Goal: Information Seeking & Learning: Find specific fact

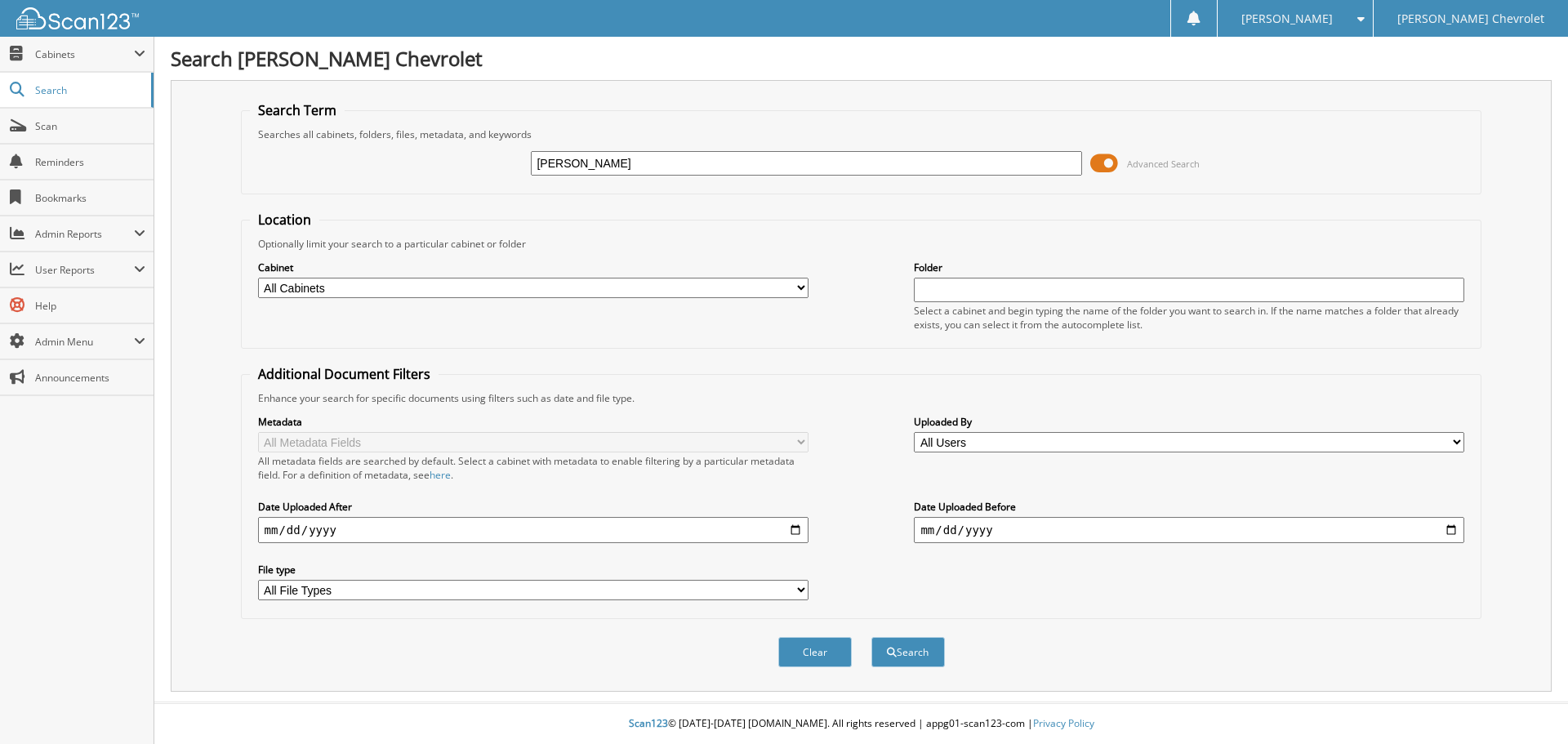
type input "RAMSEY, THEA"
click at [872, 637] on button "Search" at bounding box center [908, 651] width 73 height 30
click at [802, 288] on select "All Cabinets 8300's ACCOUNTS PAYABLE AMEX ARBITRATION DEALS BENEFITS CAR DEALS" at bounding box center [533, 287] width 550 height 20
select select "47820"
click at [258, 278] on select "All Cabinets 8300's ACCOUNTS PAYABLE AMEX ARBITRATION DEALS BENEFITS CAR DEALS" at bounding box center [533, 287] width 550 height 20
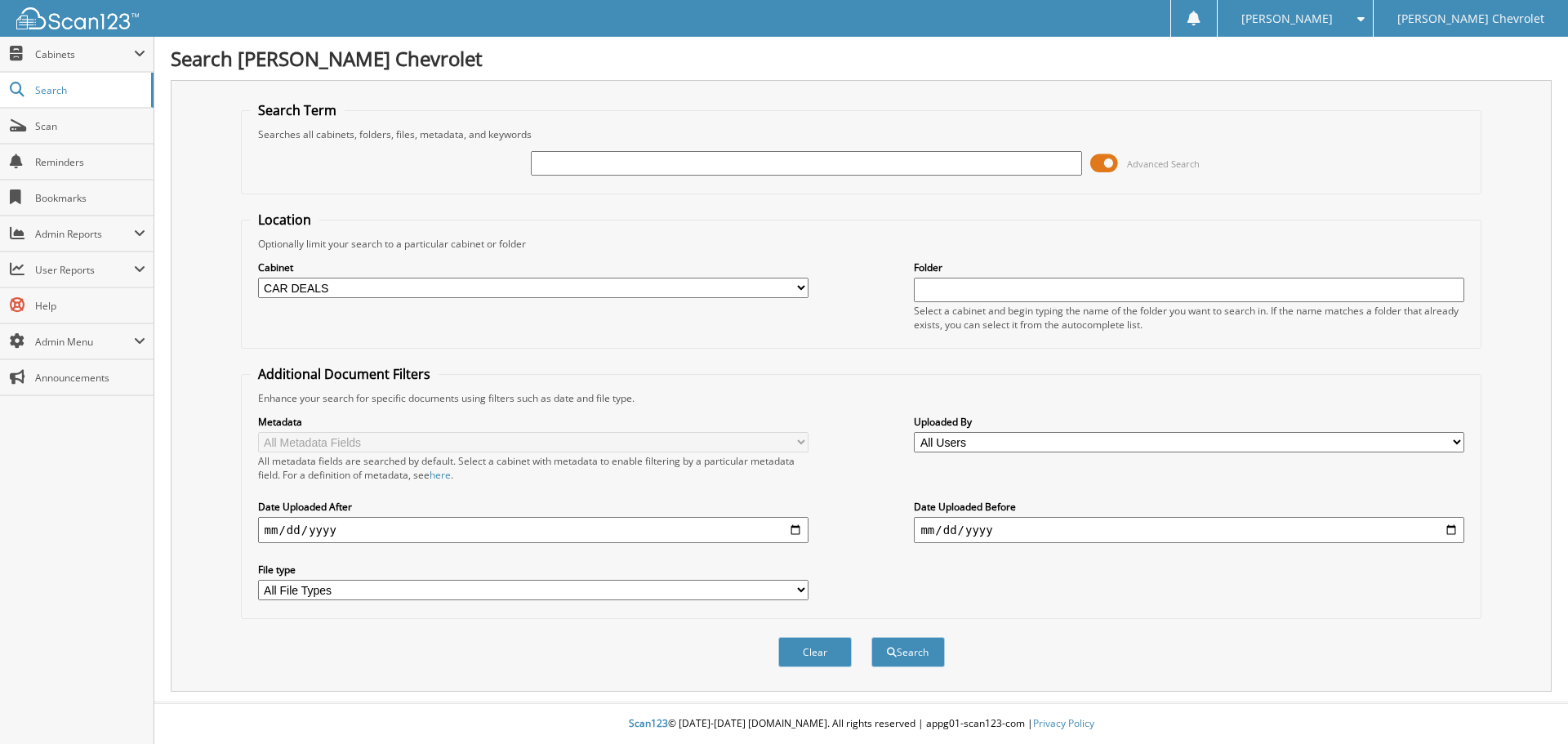
click at [579, 165] on input "text" at bounding box center [805, 163] width 550 height 24
type input "[PERSON_NAME]"
click at [872, 637] on button "Search" at bounding box center [908, 651] width 73 height 30
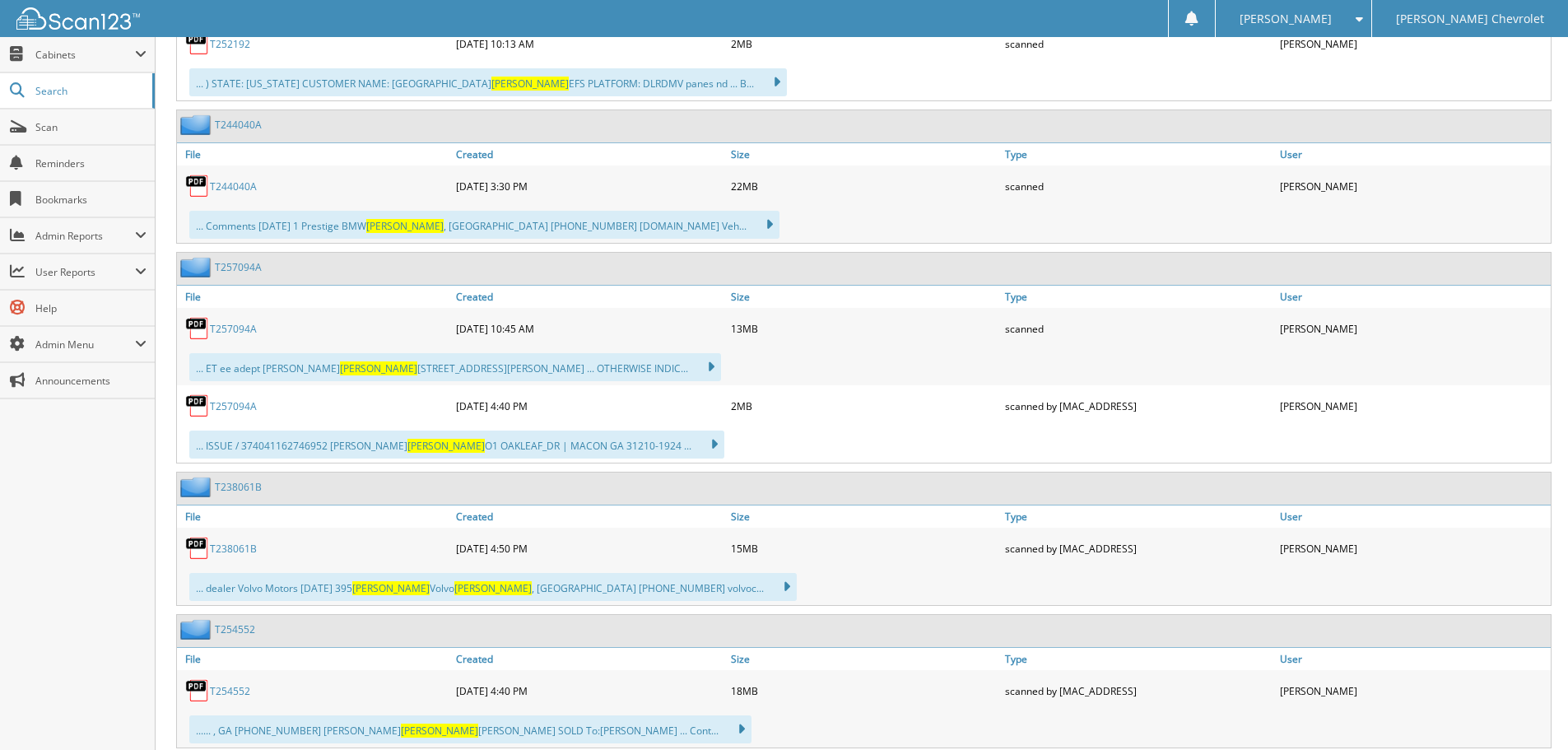
scroll to position [906, 0]
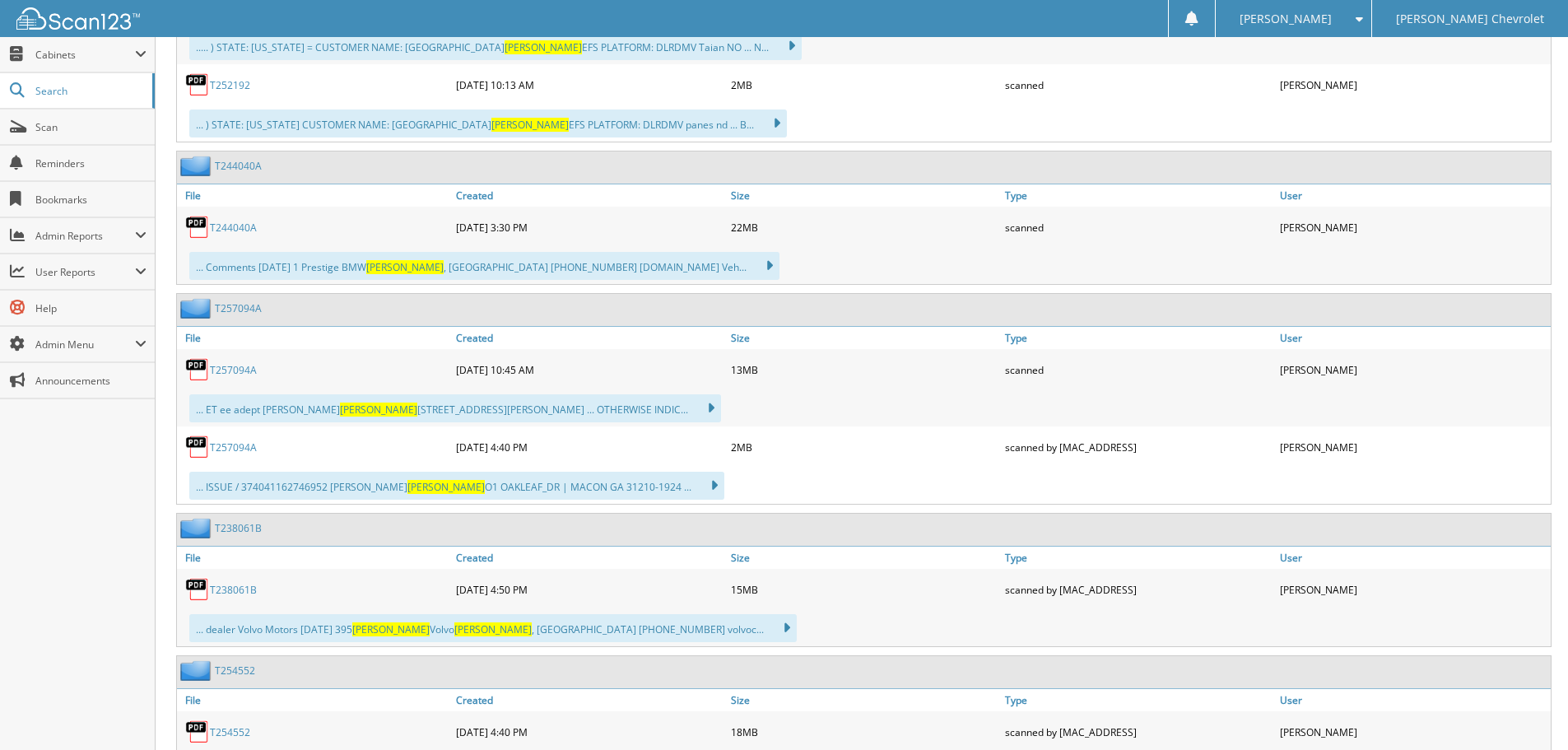
click at [244, 374] on link "T257094A" at bounding box center [234, 370] width 47 height 14
click at [69, 54] on span "Cabinets" at bounding box center [84, 55] width 99 height 14
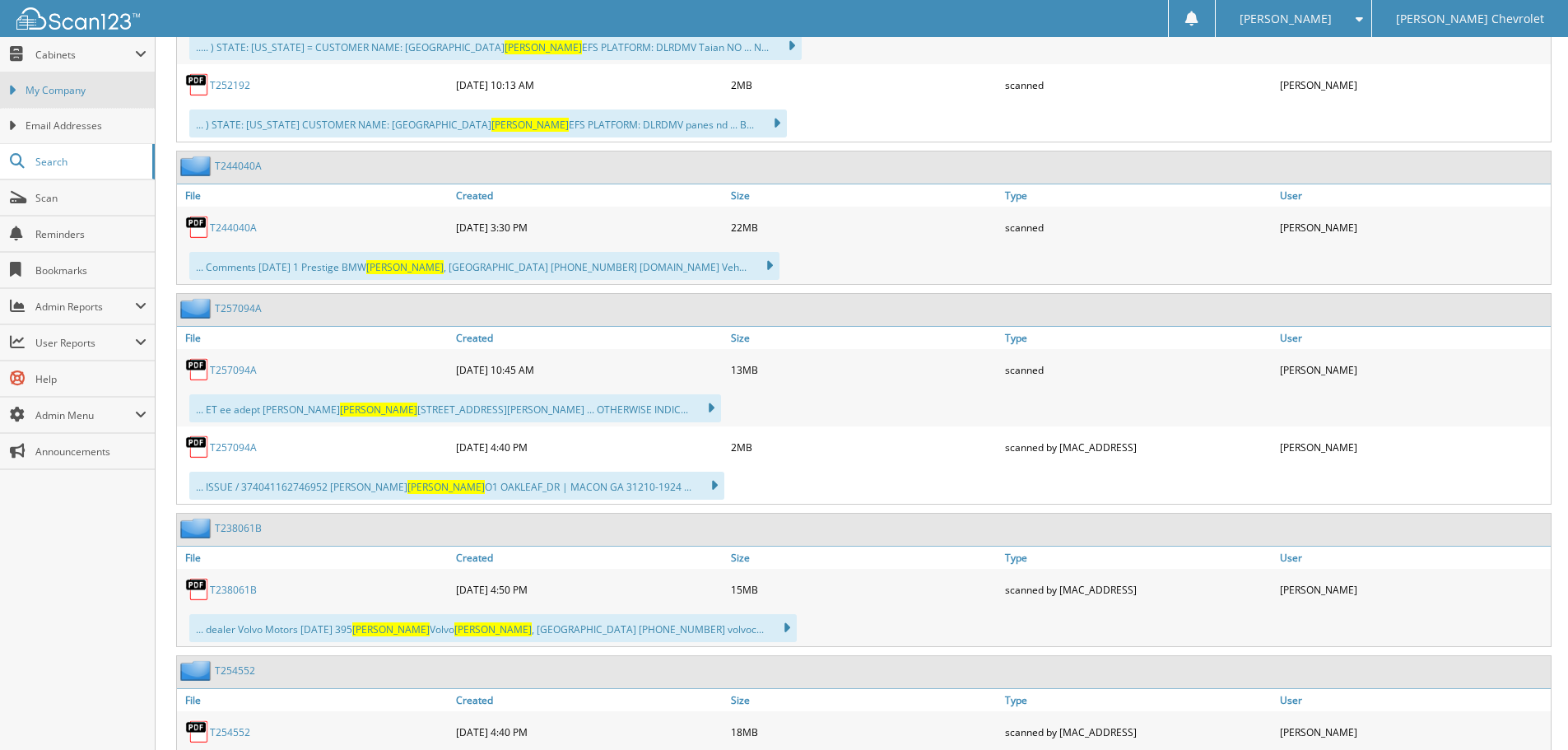
click at [54, 89] on span "My Company" at bounding box center [85, 90] width 121 height 15
